Goal: Task Accomplishment & Management: Use online tool/utility

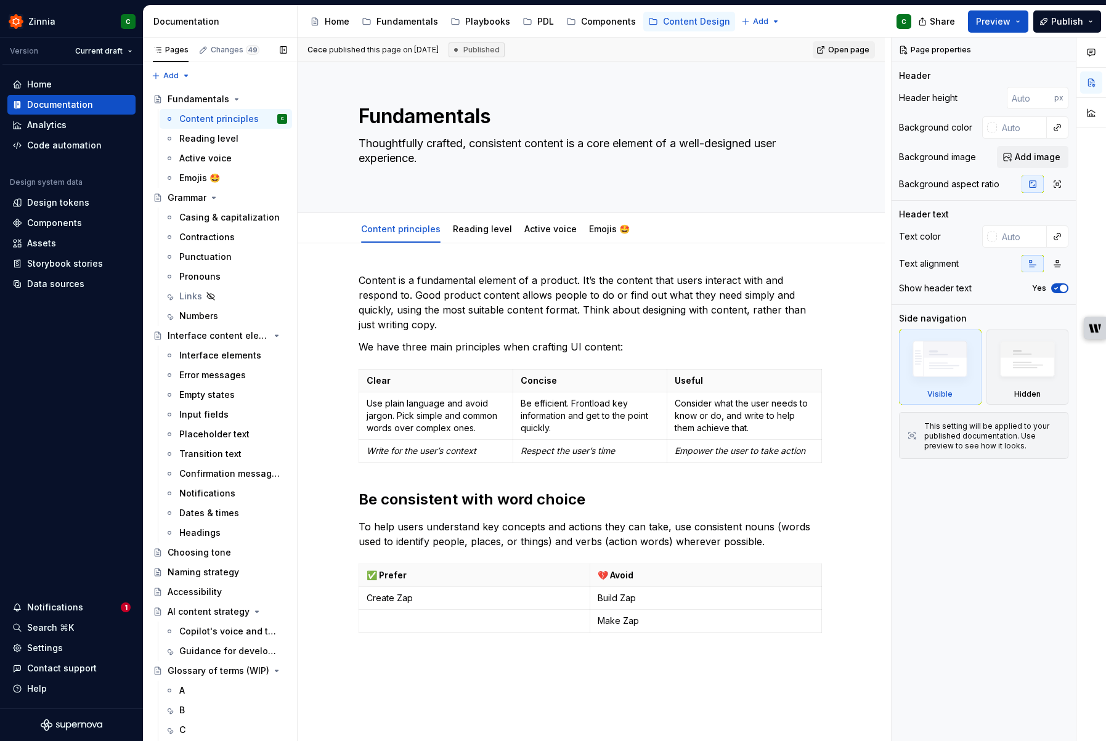
scroll to position [331, 0]
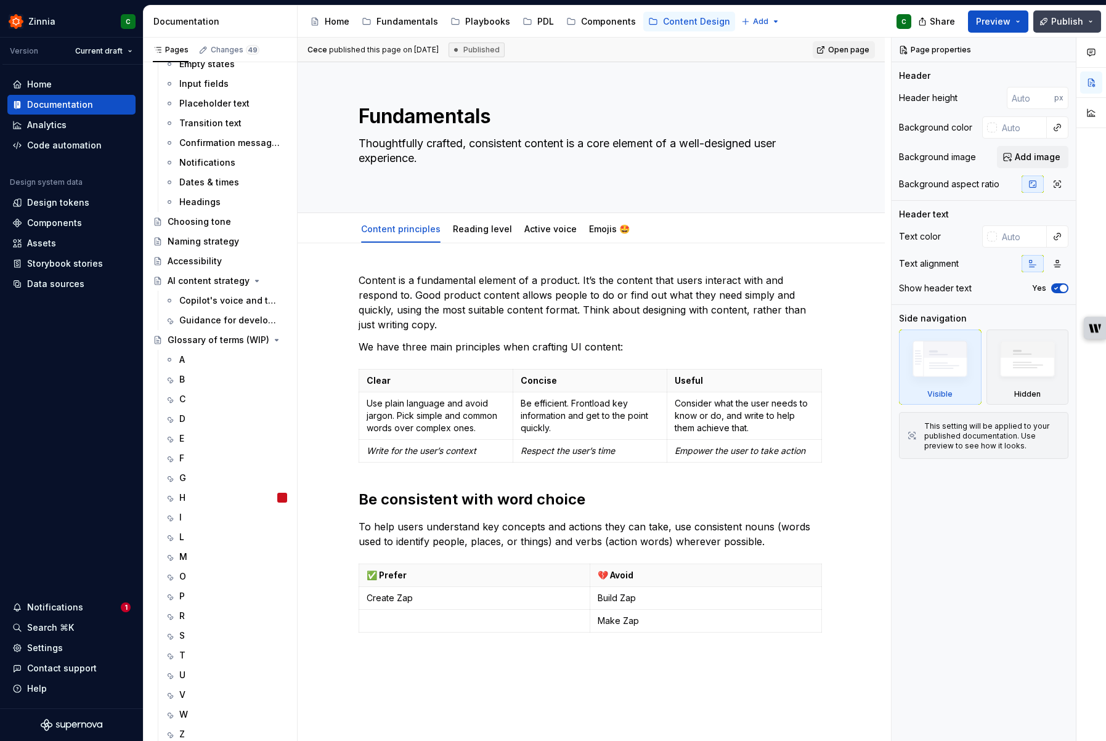
click at [1074, 22] on span "Publish" at bounding box center [1067, 21] width 32 height 12
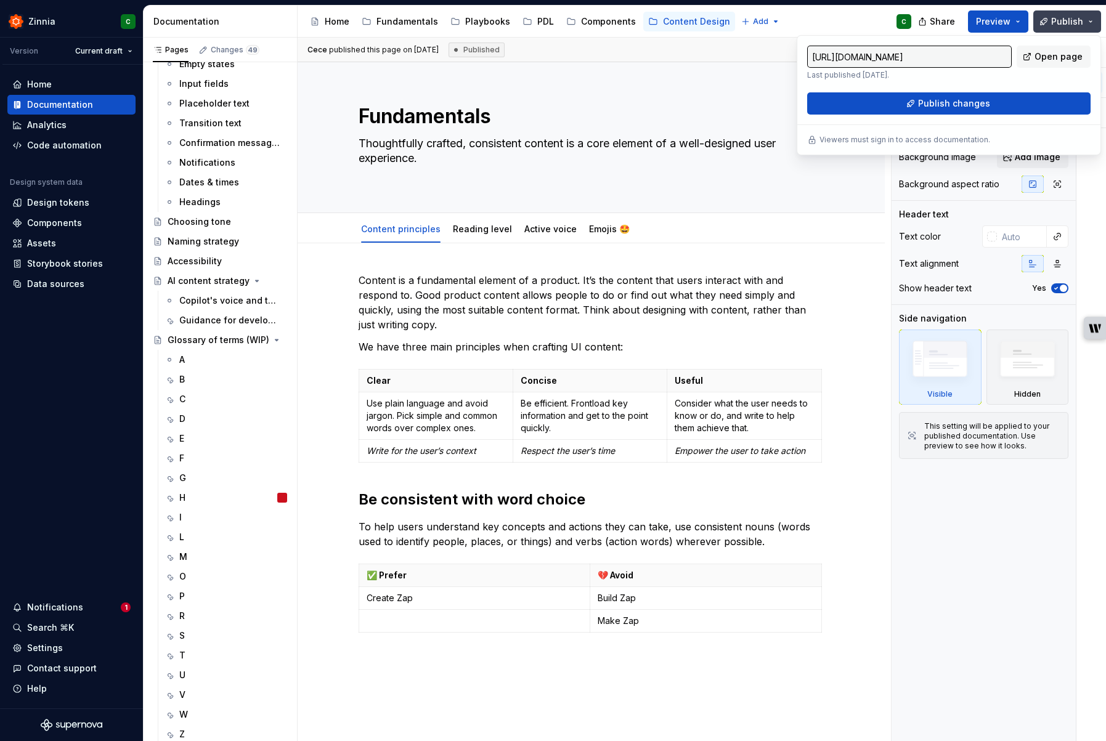
click at [1074, 22] on span "Publish" at bounding box center [1067, 21] width 32 height 12
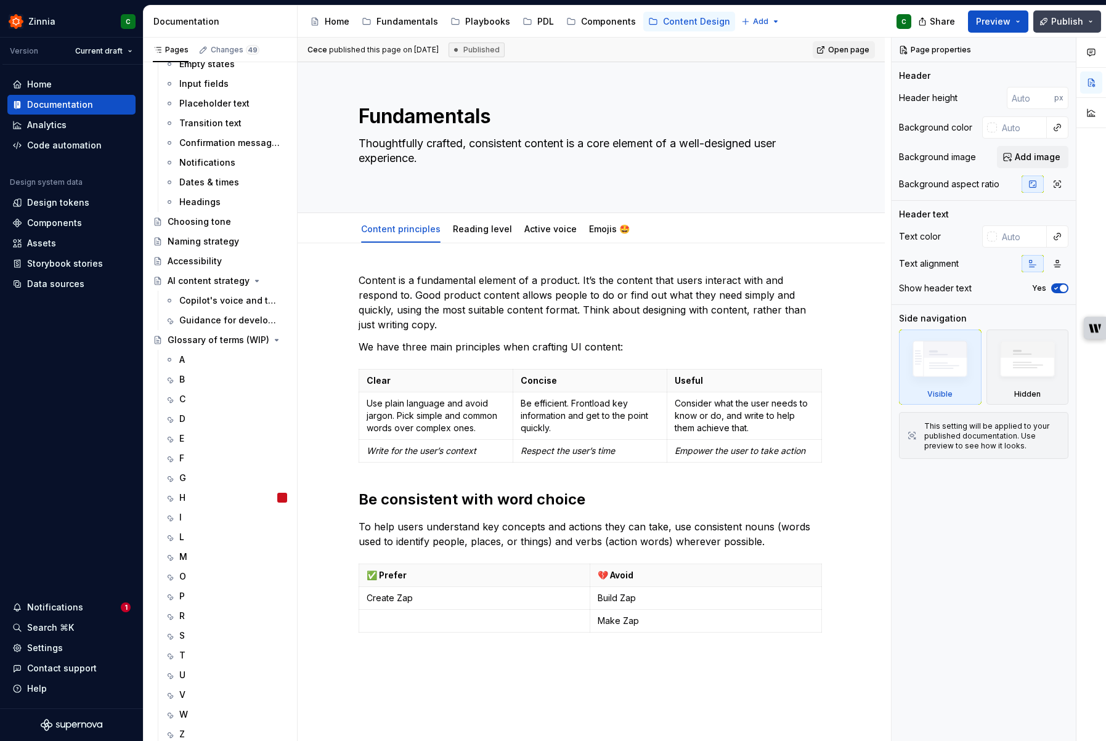
click at [1092, 20] on button "Publish" at bounding box center [1067, 21] width 68 height 22
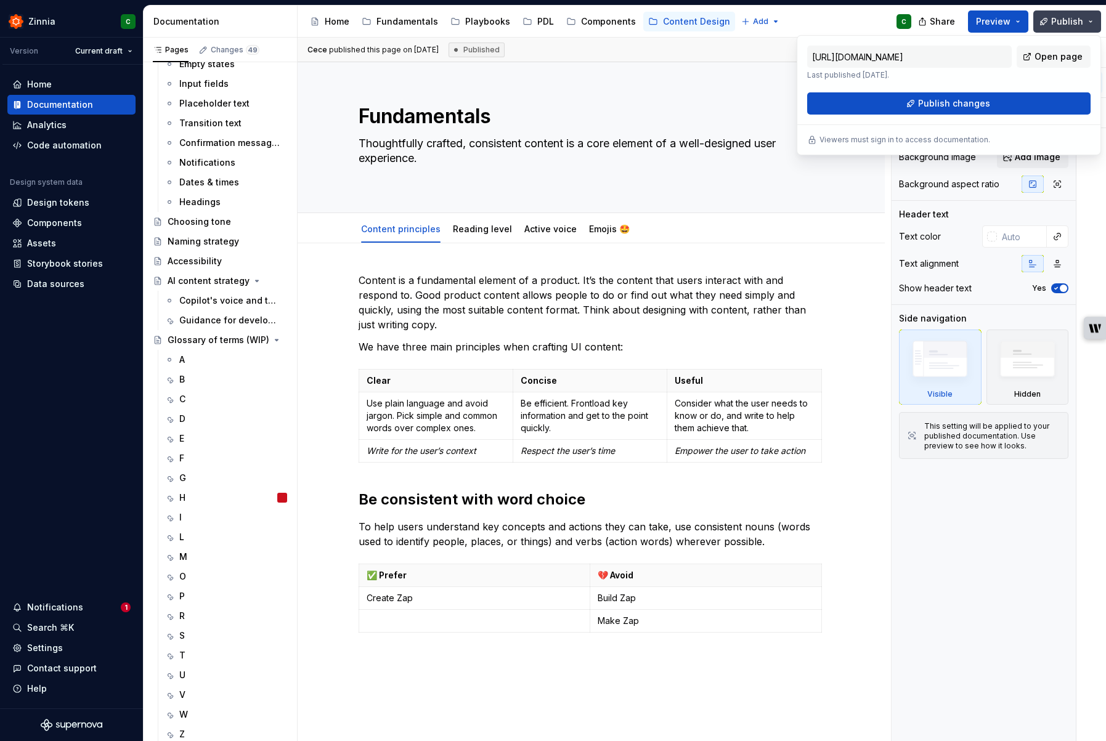
click at [1092, 20] on button "Publish" at bounding box center [1067, 21] width 68 height 22
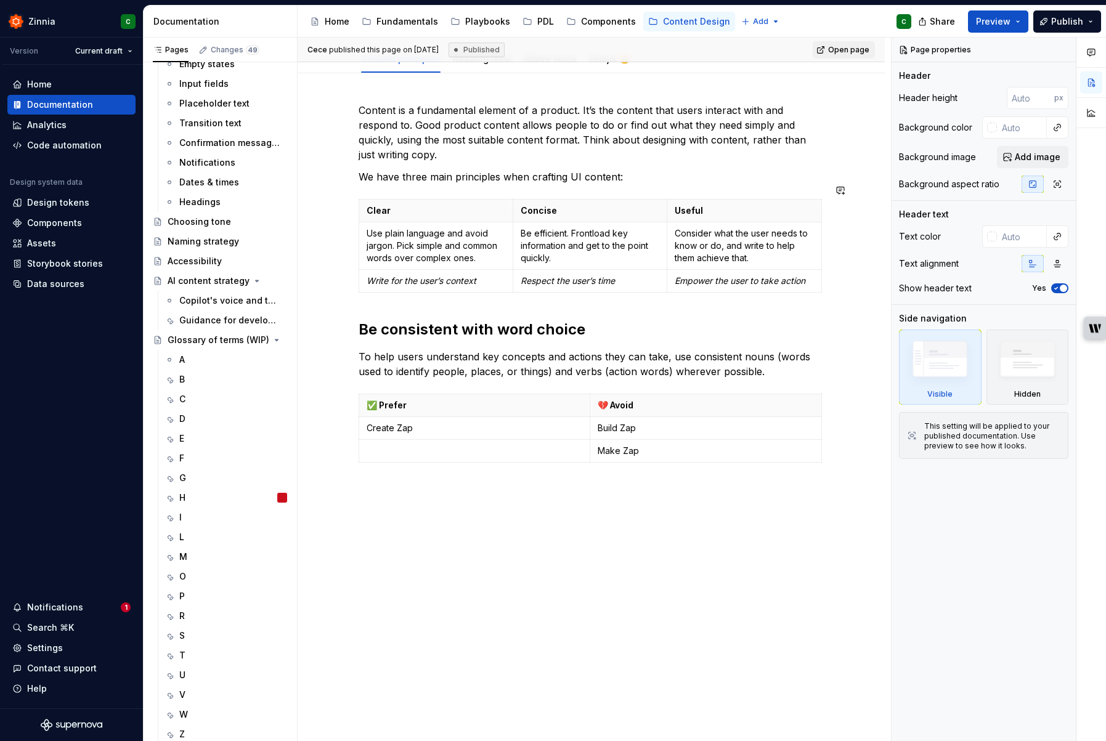
scroll to position [0, 0]
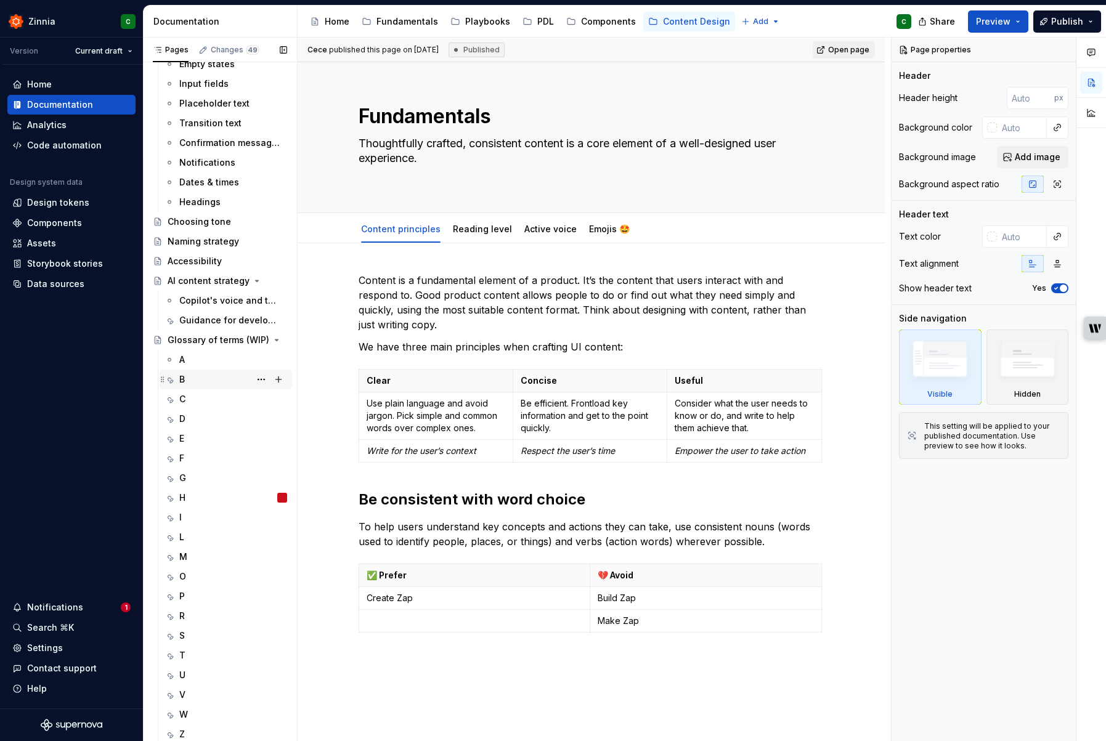
click at [181, 378] on div "B" at bounding box center [182, 379] width 6 height 12
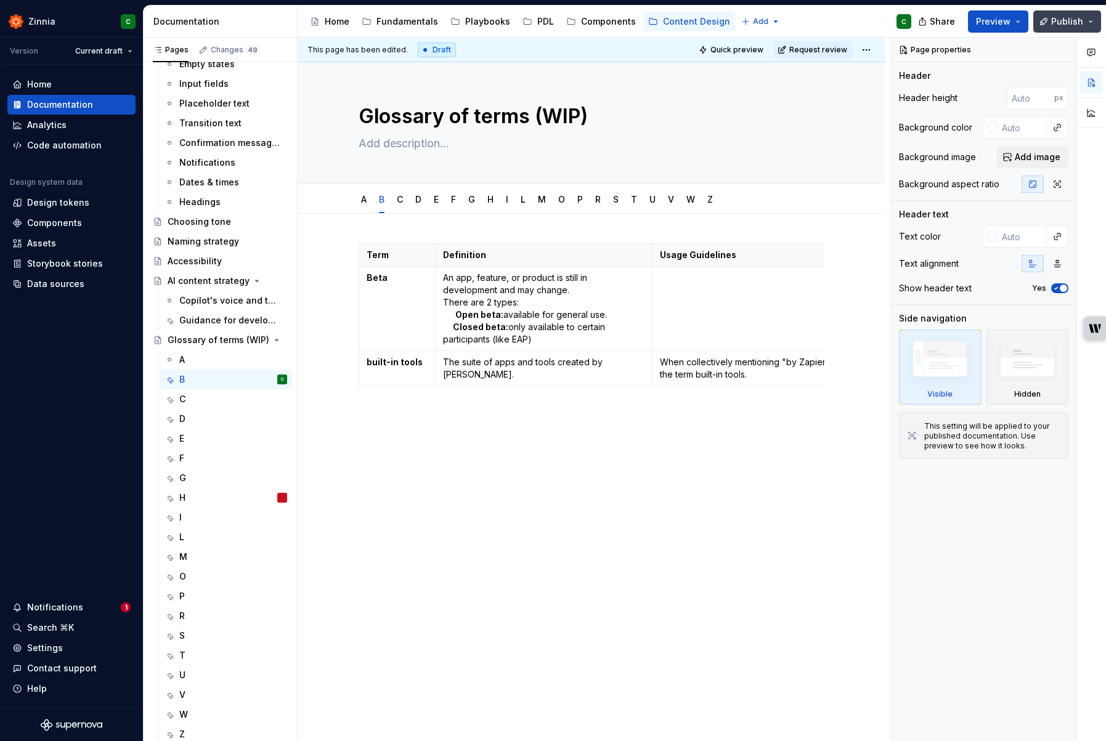
click at [1091, 20] on button "Publish" at bounding box center [1067, 21] width 68 height 22
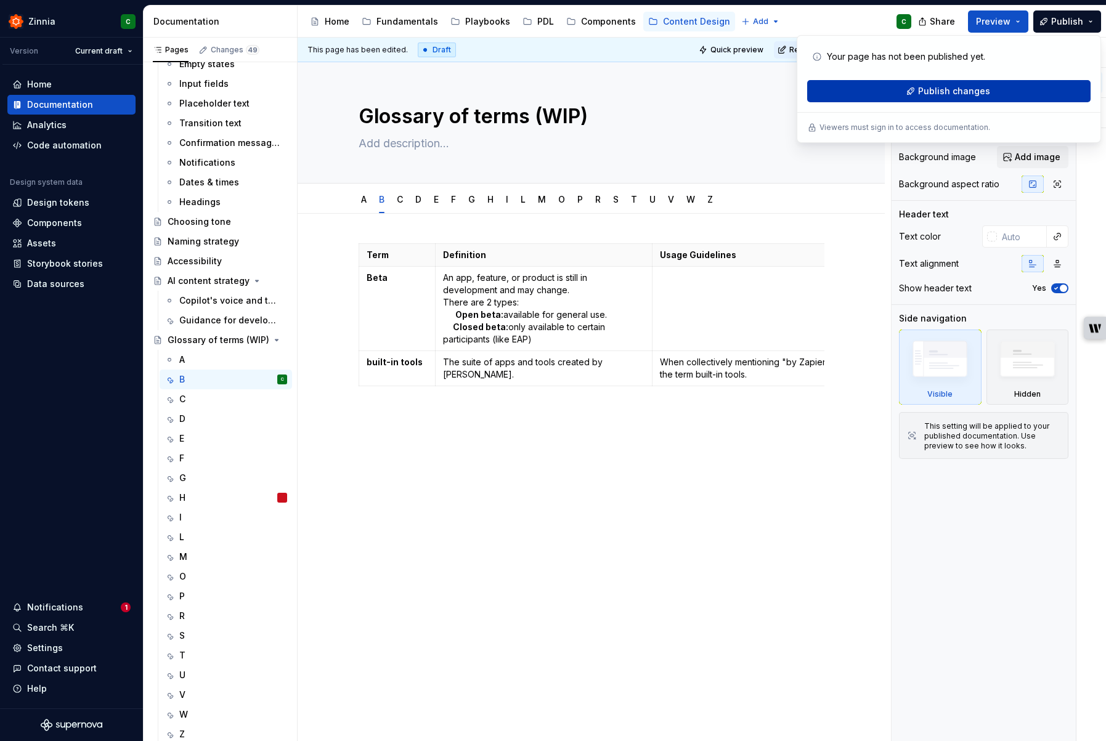
click at [893, 89] on button "Publish changes" at bounding box center [948, 91] width 283 height 22
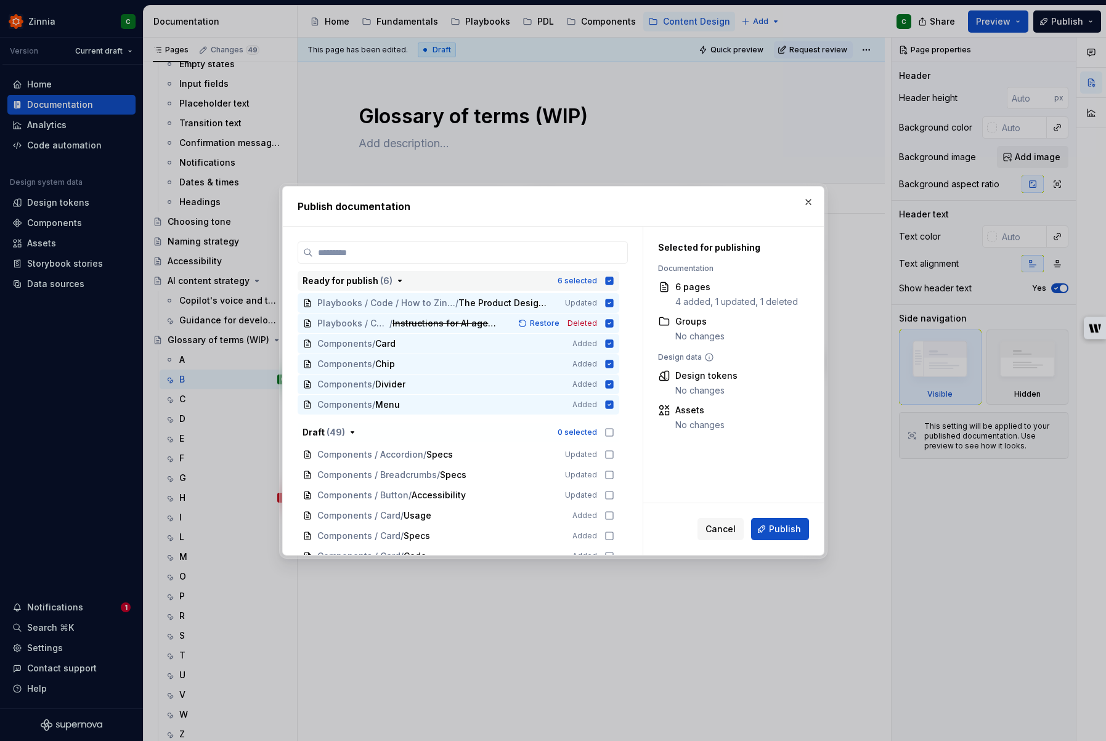
click at [613, 280] on icon "button" at bounding box center [609, 281] width 8 height 8
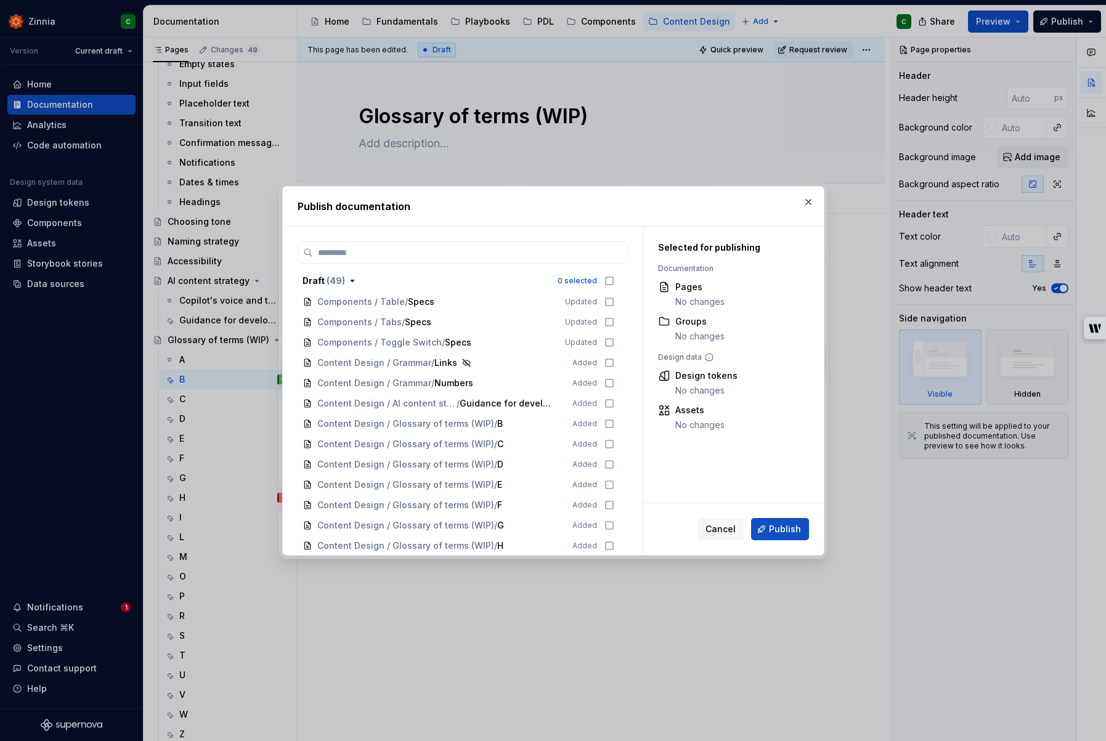
scroll to position [678, 0]
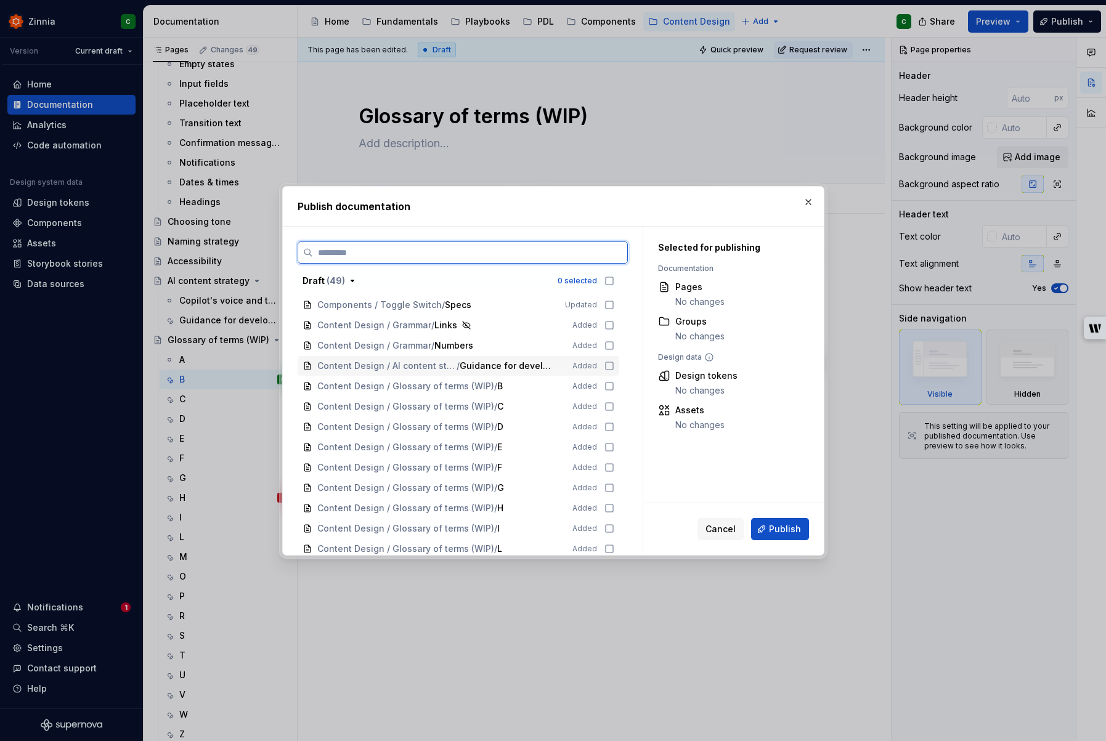
click at [610, 365] on icon at bounding box center [609, 366] width 10 height 10
click at [614, 343] on icon at bounding box center [609, 346] width 10 height 10
click at [614, 326] on icon at bounding box center [609, 325] width 10 height 10
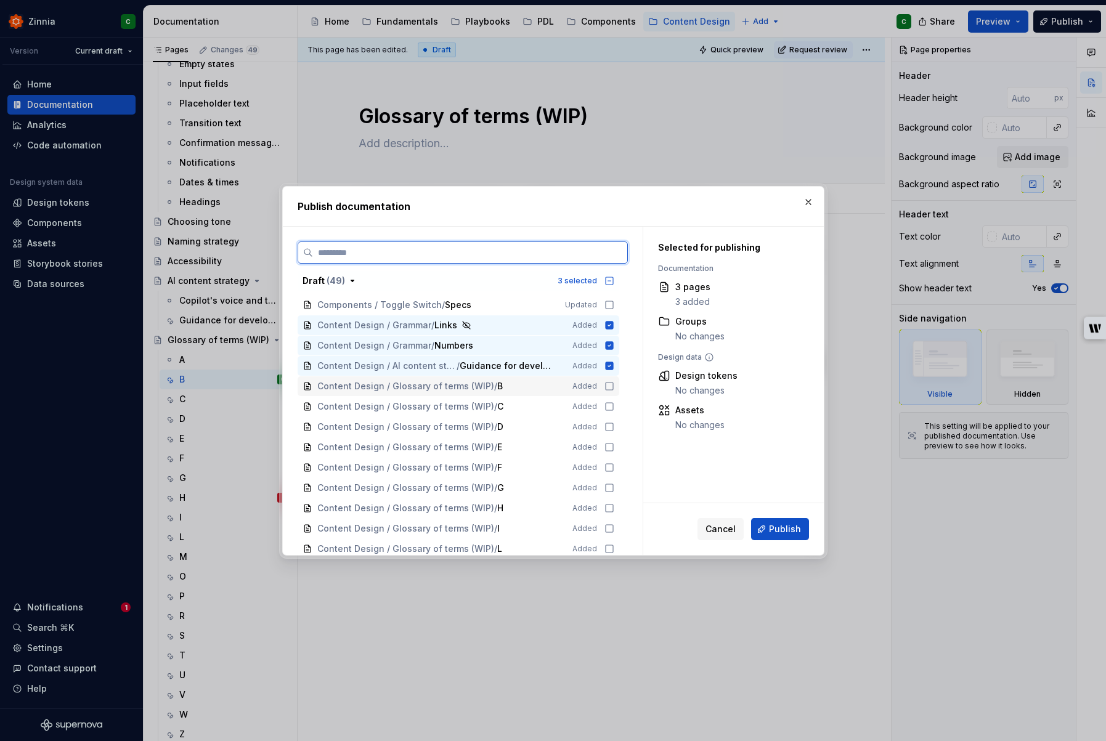
click at [614, 388] on icon at bounding box center [609, 386] width 10 height 10
click at [613, 405] on icon at bounding box center [609, 407] width 10 height 10
click at [614, 427] on icon at bounding box center [609, 427] width 10 height 10
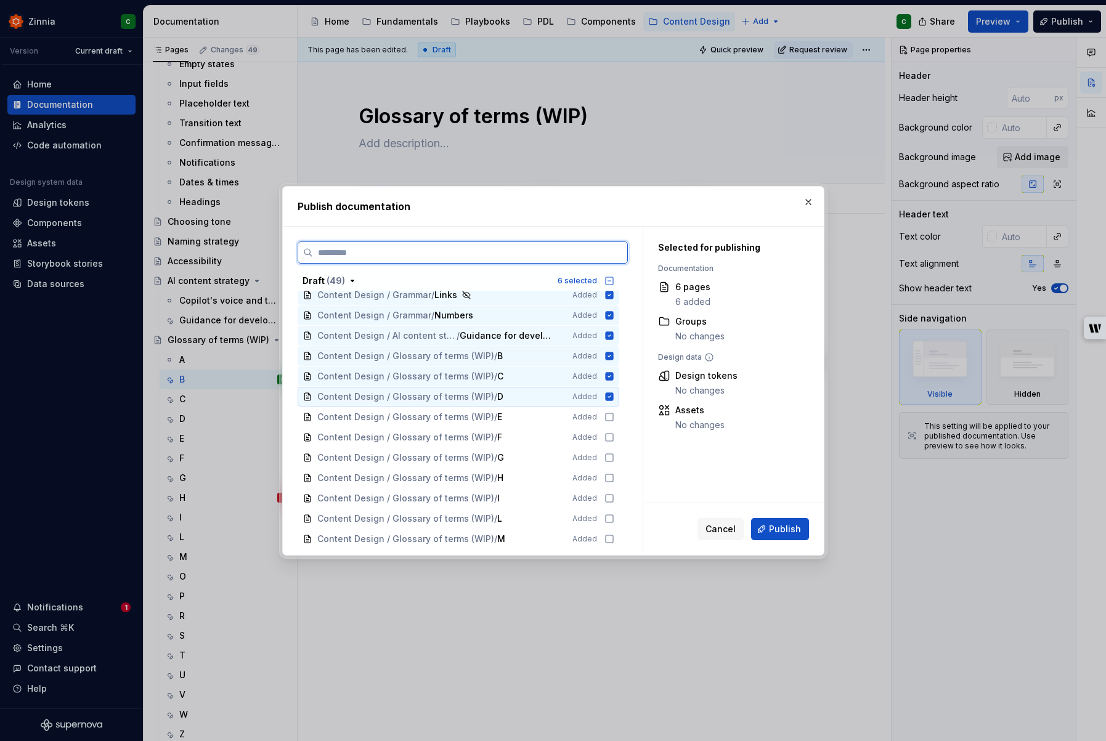
scroll to position [706, 0]
click at [613, 423] on icon at bounding box center [609, 419] width 7 height 7
drag, startPoint x: 615, startPoint y: 444, endPoint x: 610, endPoint y: 461, distance: 18.1
click at [614, 444] on icon at bounding box center [609, 440] width 10 height 10
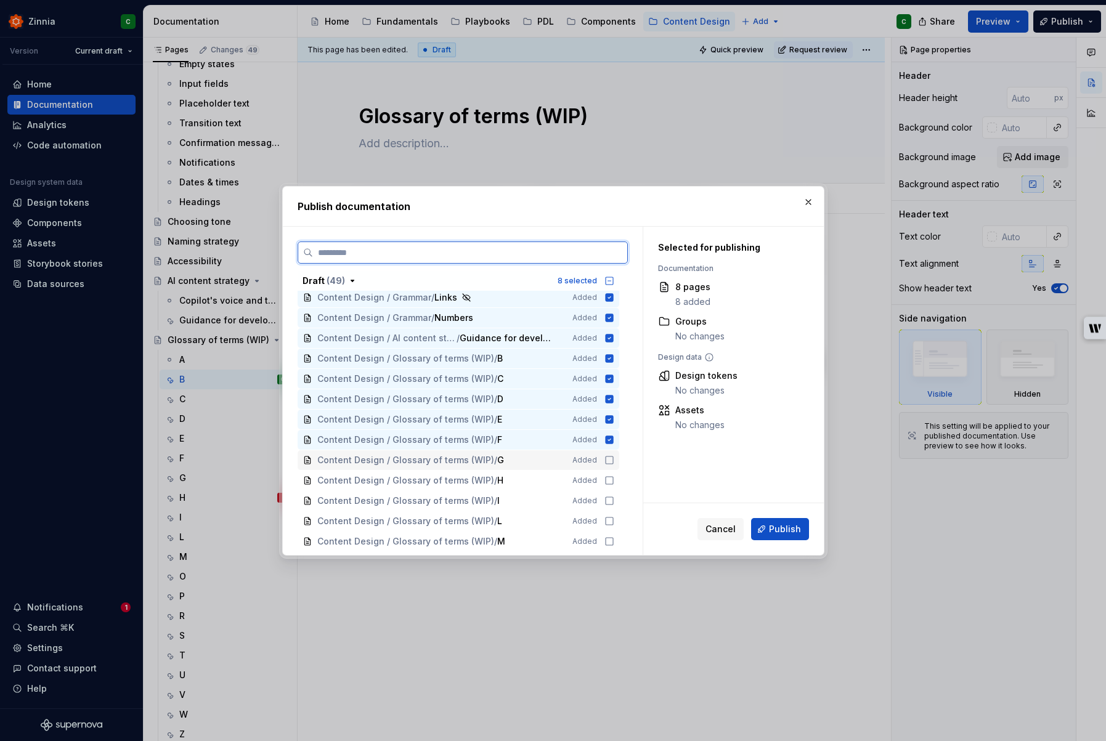
click at [611, 462] on icon at bounding box center [609, 460] width 10 height 10
click at [613, 477] on icon at bounding box center [609, 481] width 10 height 10
click at [614, 501] on icon at bounding box center [609, 501] width 10 height 10
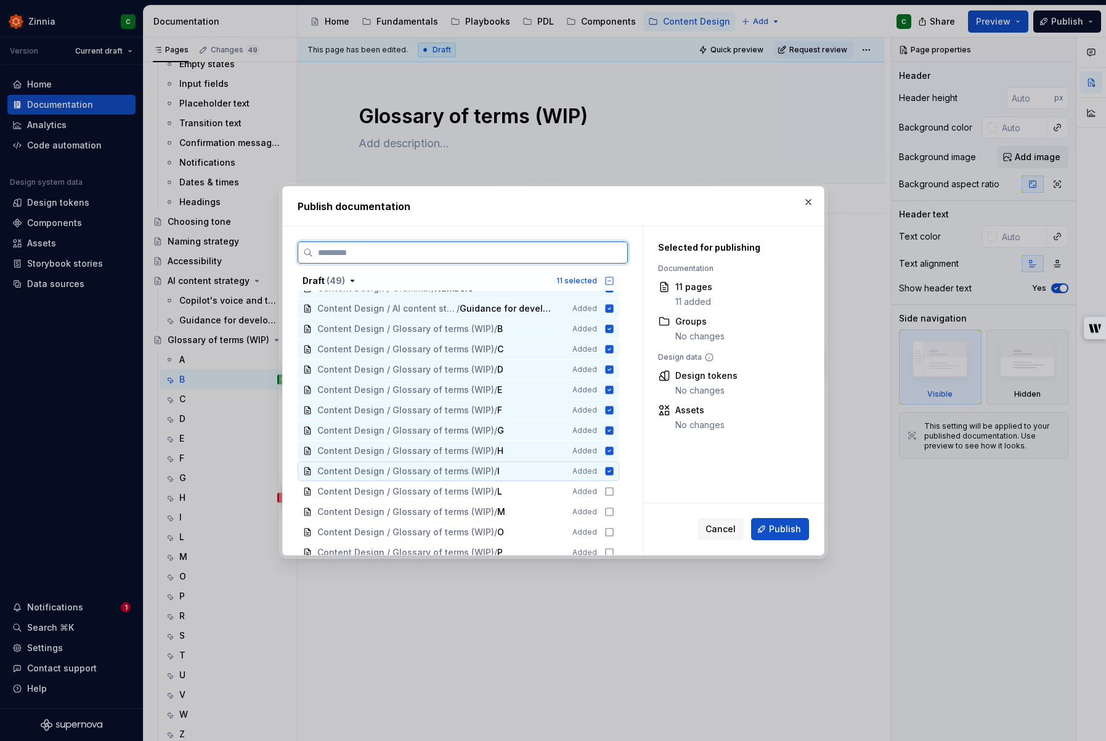
scroll to position [740, 0]
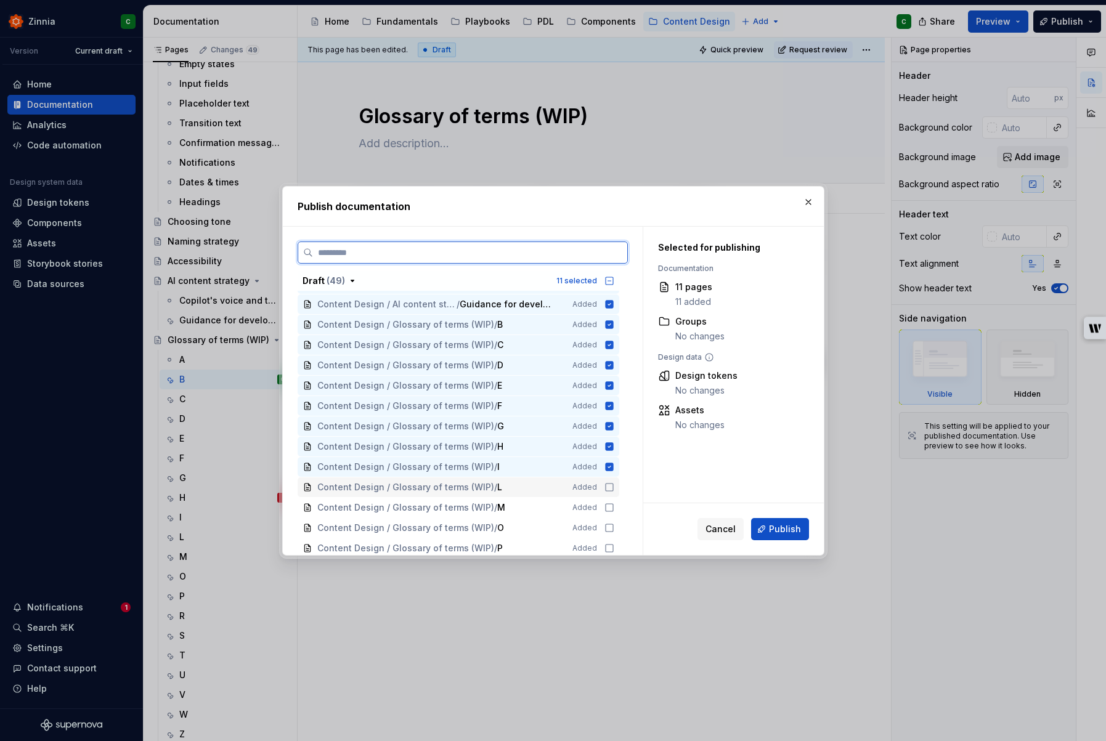
drag, startPoint x: 613, startPoint y: 484, endPoint x: 615, endPoint y: 500, distance: 16.8
click at [614, 484] on icon at bounding box center [609, 487] width 10 height 10
click at [614, 508] on icon at bounding box center [609, 508] width 10 height 10
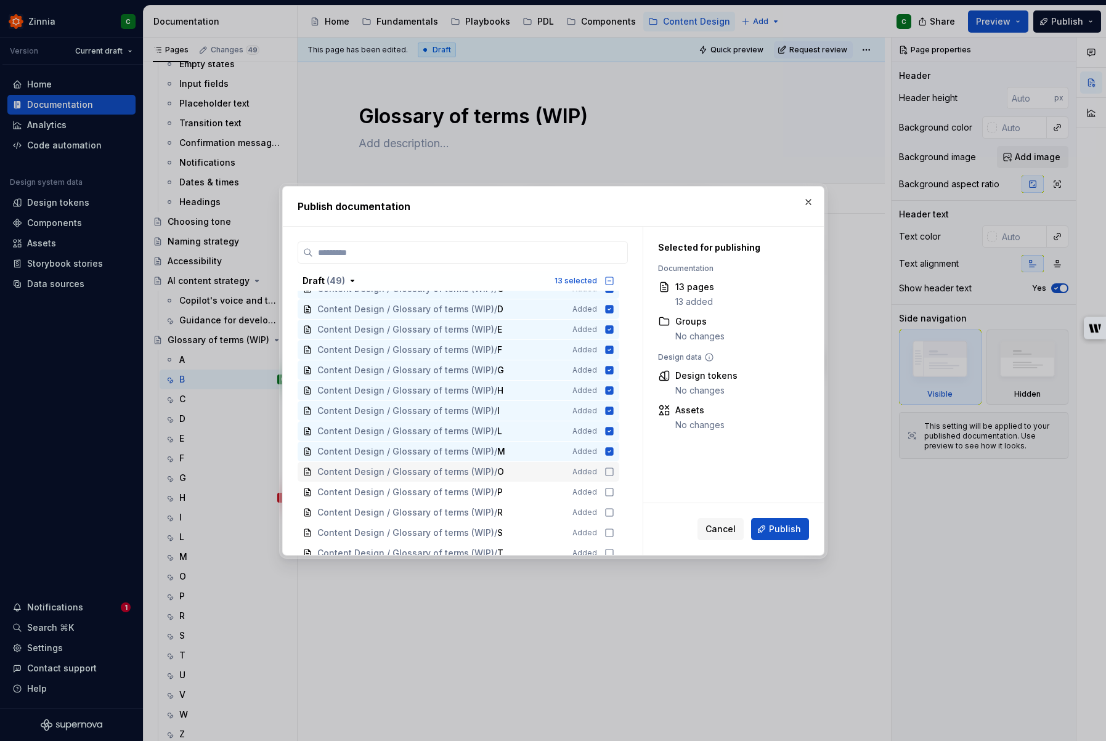
scroll to position [843, 0]
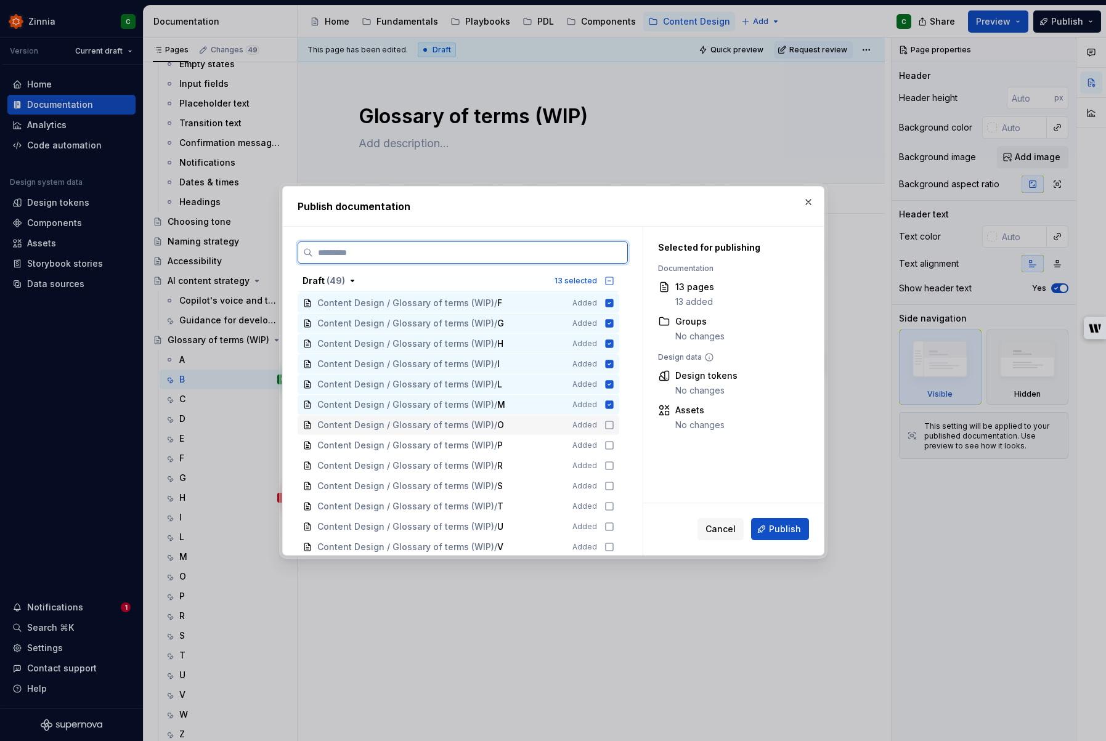
click at [614, 425] on icon at bounding box center [609, 425] width 10 height 10
drag, startPoint x: 615, startPoint y: 444, endPoint x: 614, endPoint y: 456, distance: 12.3
click at [614, 444] on icon at bounding box center [609, 445] width 10 height 10
drag, startPoint x: 614, startPoint y: 463, endPoint x: 614, endPoint y: 475, distance: 11.7
click at [614, 463] on icon at bounding box center [609, 466] width 10 height 10
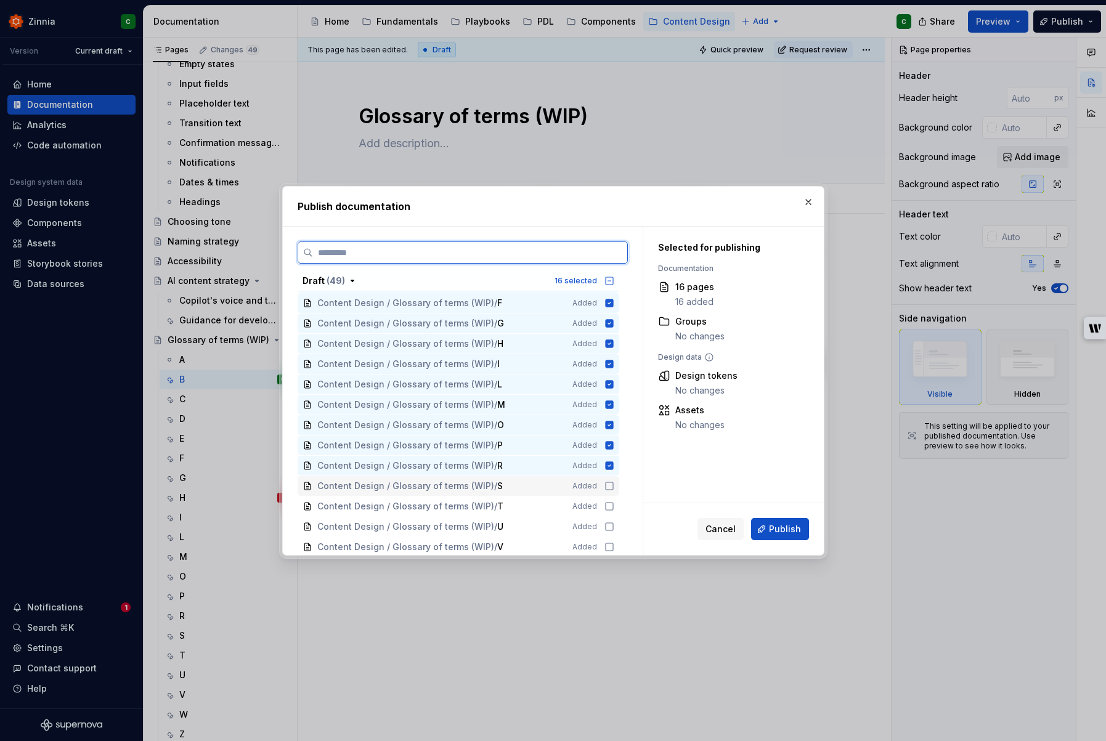
click at [612, 488] on icon at bounding box center [609, 486] width 10 height 10
click at [614, 504] on icon at bounding box center [609, 506] width 10 height 10
drag, startPoint x: 614, startPoint y: 526, endPoint x: 616, endPoint y: 537, distance: 11.2
click at [614, 527] on icon at bounding box center [609, 527] width 10 height 10
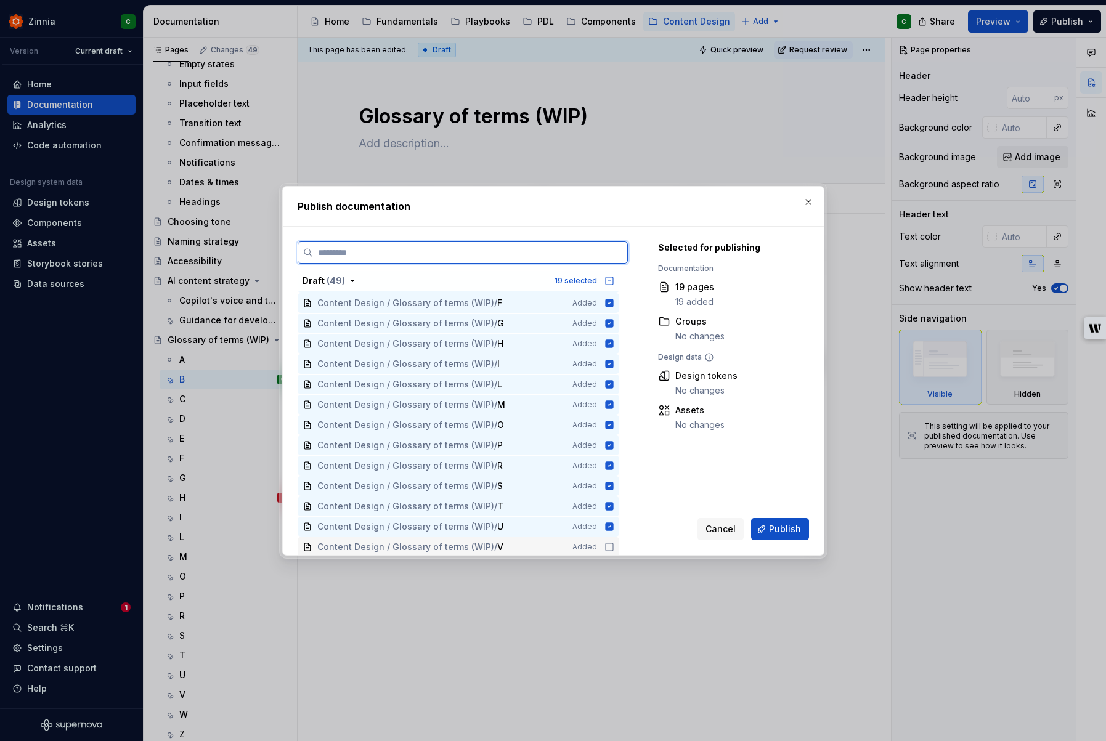
drag, startPoint x: 616, startPoint y: 543, endPoint x: 592, endPoint y: 521, distance: 32.7
click at [613, 543] on icon at bounding box center [609, 546] width 7 height 7
click at [614, 525] on icon at bounding box center [609, 524] width 10 height 10
click at [614, 544] on icon at bounding box center [609, 545] width 10 height 10
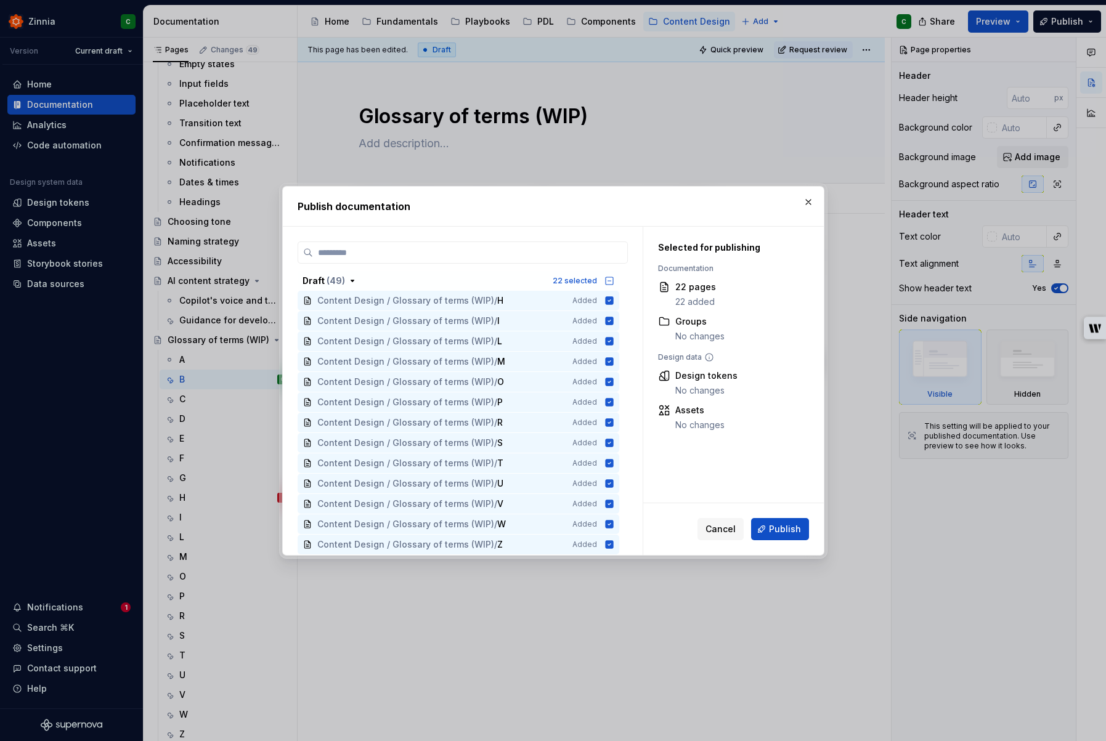
click at [776, 529] on span "Publish" at bounding box center [785, 529] width 32 height 12
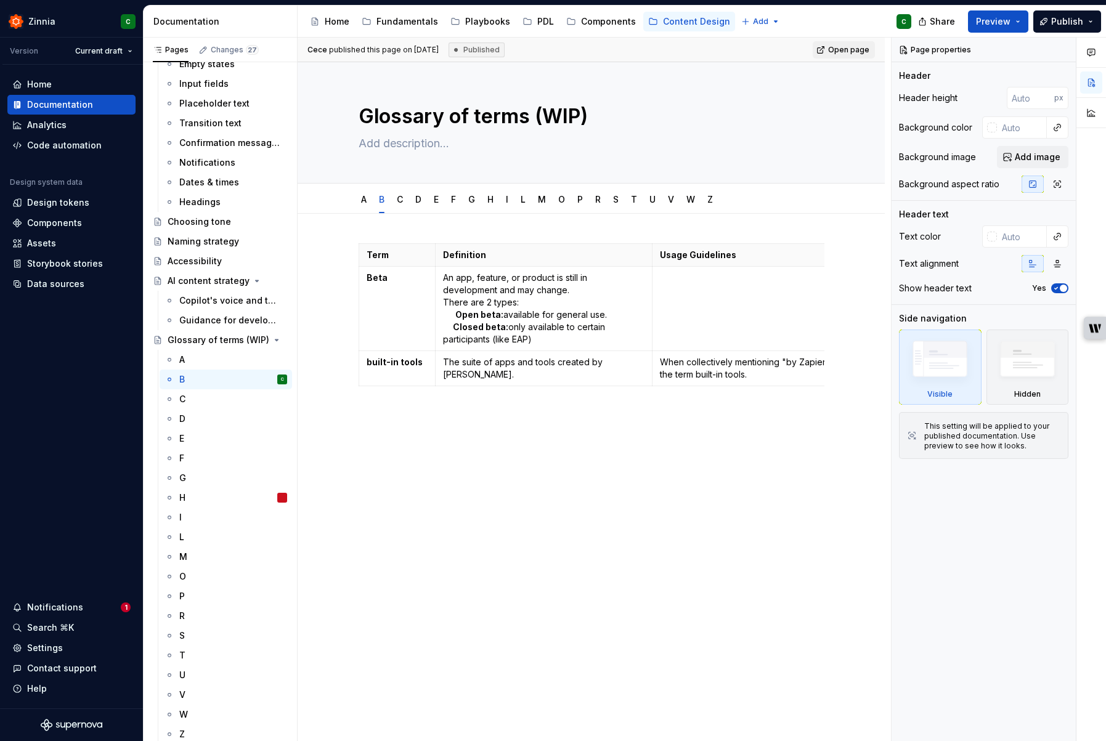
type textarea "*"
